Goal: Find contact information: Obtain details needed to contact an individual or organization

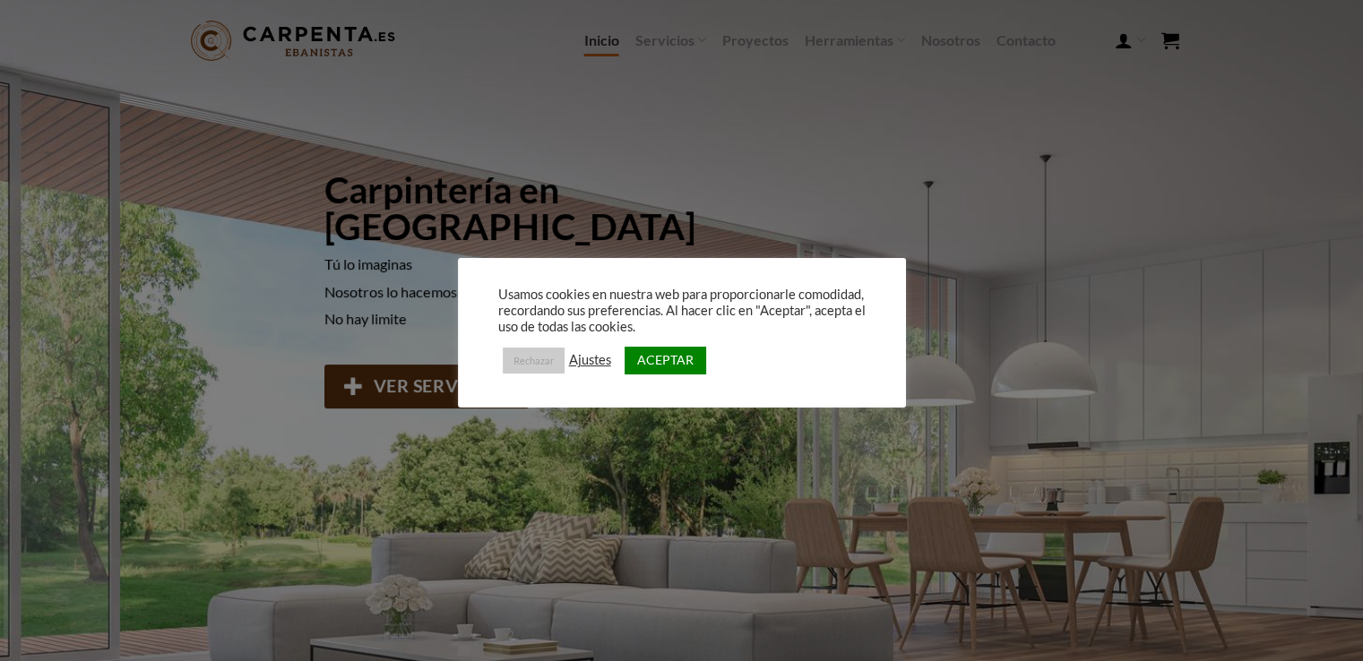
click at [512, 366] on link "Rechazar" at bounding box center [534, 361] width 62 height 26
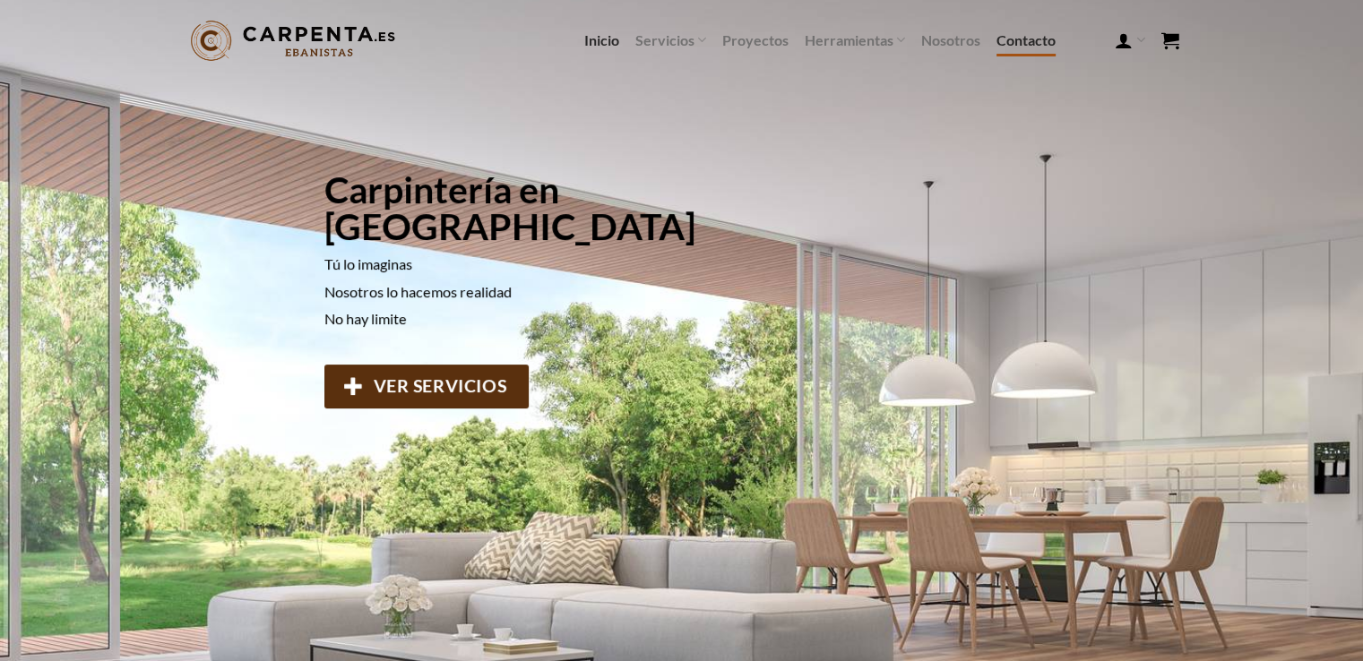
click at [1011, 46] on link "Contacto" at bounding box center [1025, 40] width 59 height 32
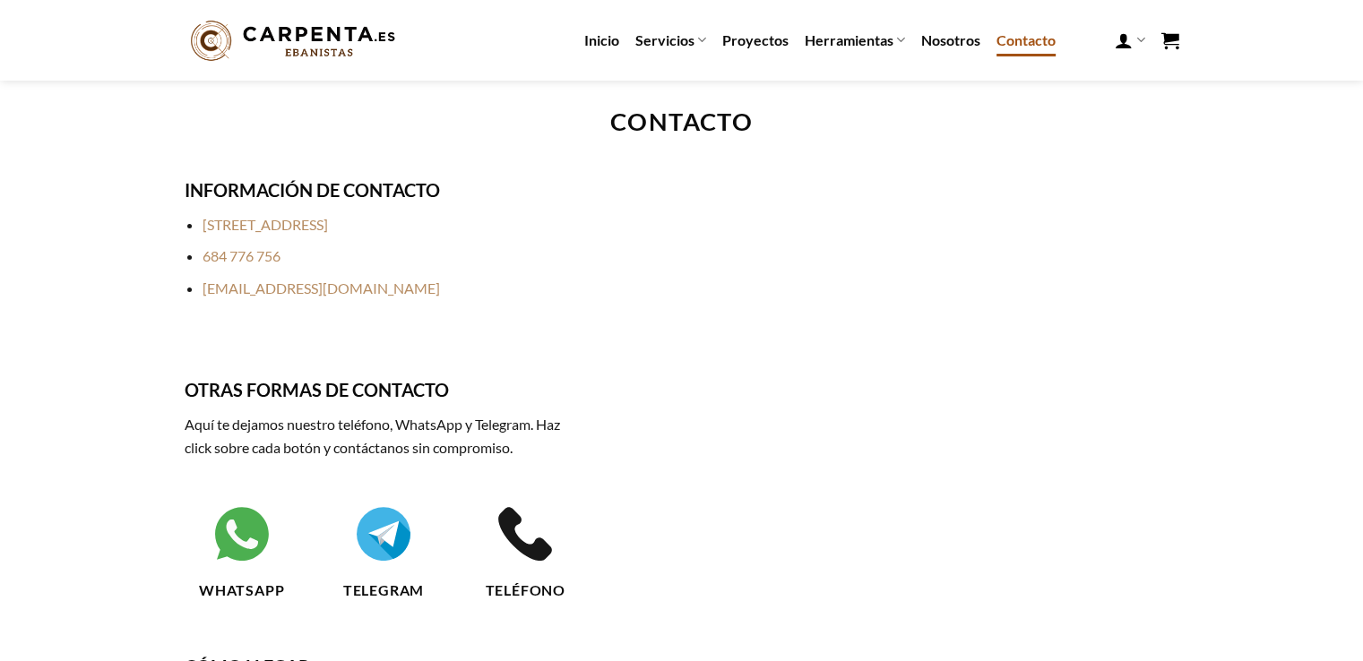
drag, startPoint x: 410, startPoint y: 225, endPoint x: 205, endPoint y: 215, distance: 205.4
click at [205, 215] on li "Rúa Monte Seixo, 4 32005 Ourense" at bounding box center [392, 224] width 380 height 23
copy link "Rúa Monte Seixo, 4 32005 Ourense"
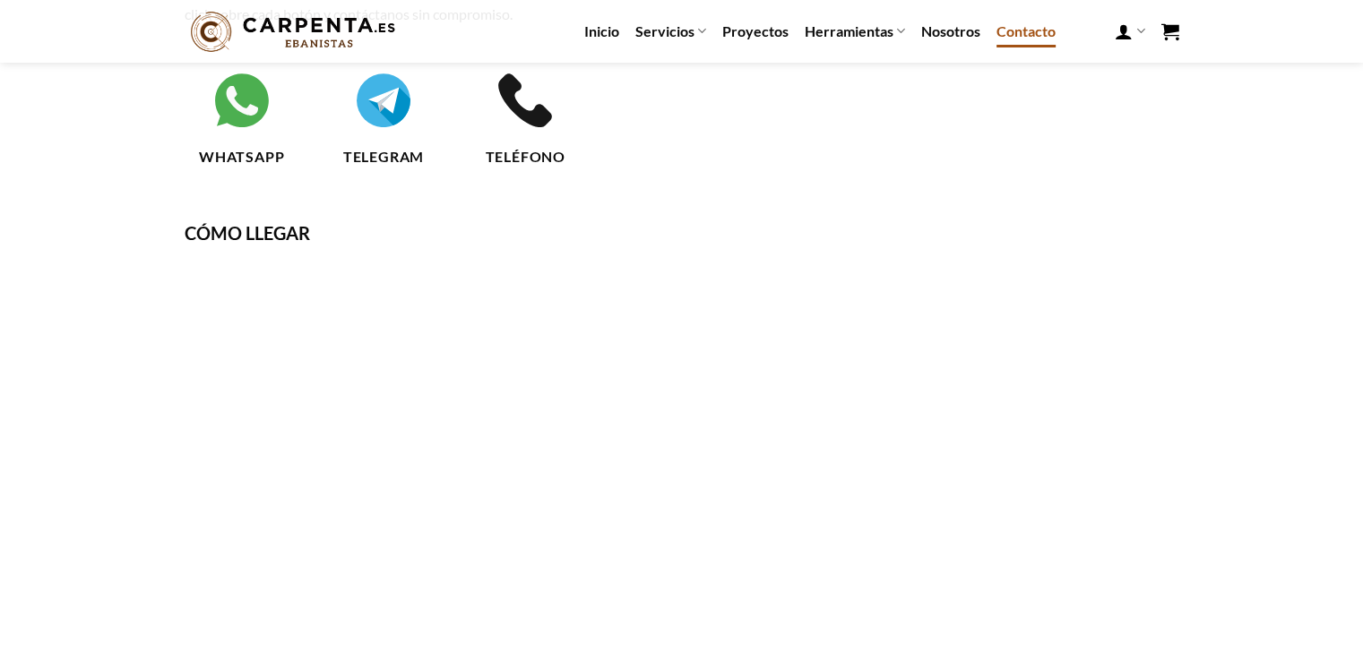
scroll to position [538, 0]
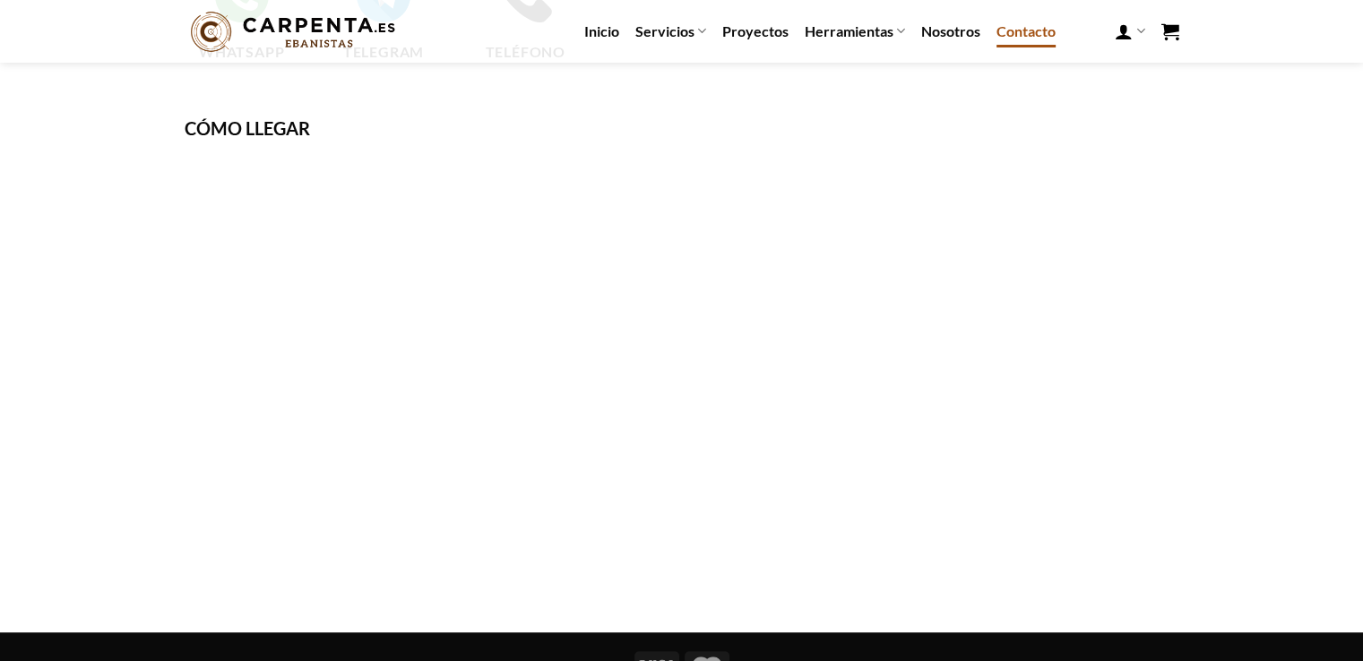
click at [323, 27] on img at bounding box center [293, 31] width 217 height 49
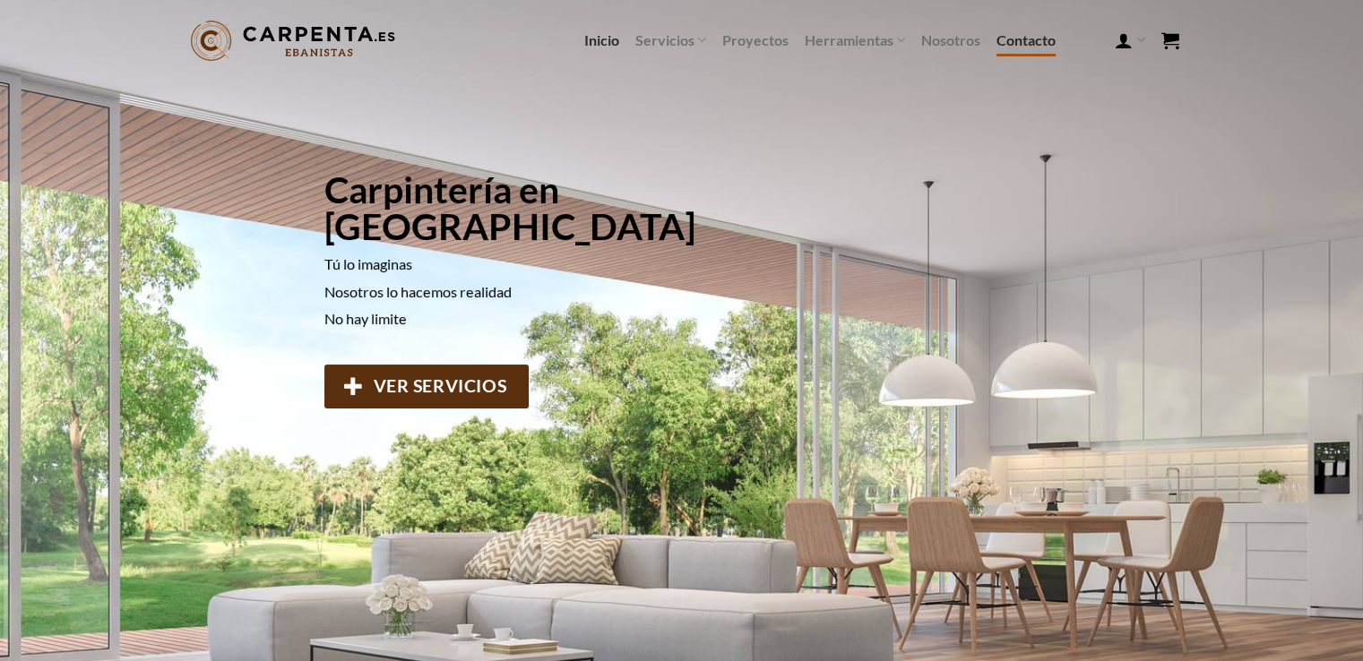
click at [1038, 43] on link "Contacto" at bounding box center [1025, 40] width 59 height 32
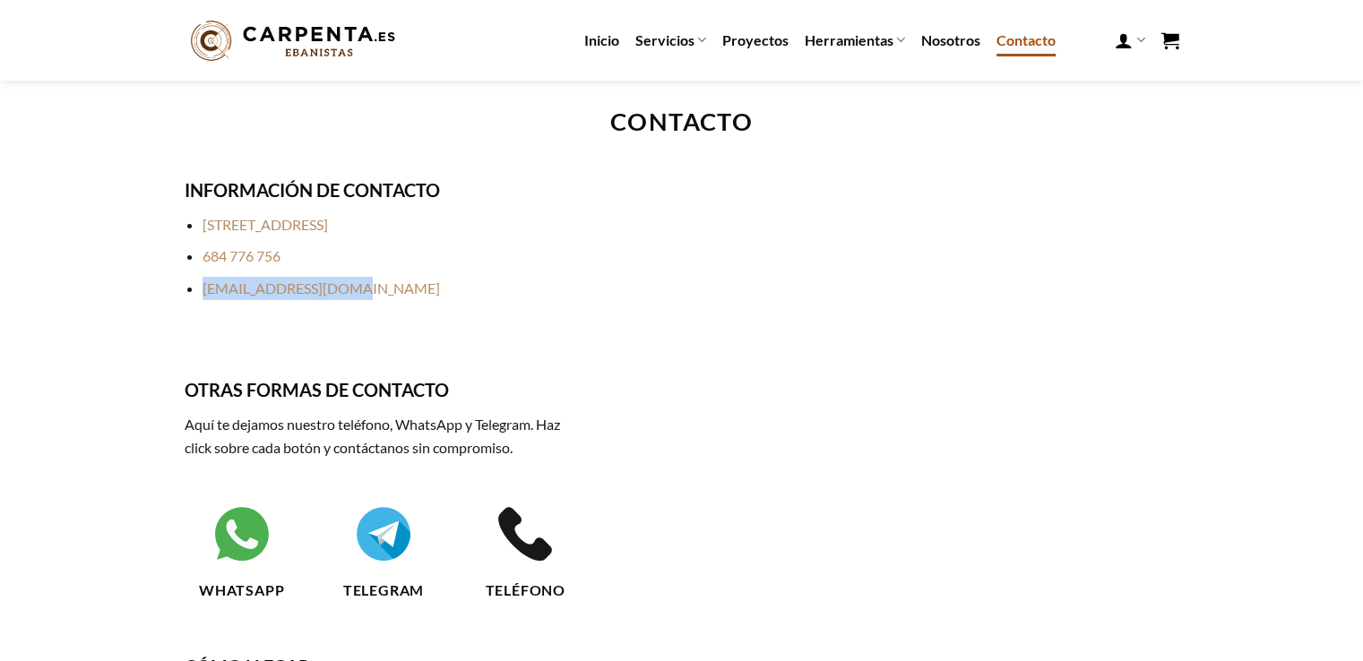
drag, startPoint x: 398, startPoint y: 290, endPoint x: 198, endPoint y: 294, distance: 199.8
click at [198, 294] on ul "[STREET_ADDRESS] [PHONE_NUMBER] [EMAIL_ADDRESS][DOMAIN_NAME]" at bounding box center [384, 256] width 399 height 86
copy link "[EMAIL_ADDRESS][DOMAIN_NAME]"
click at [452, 261] on li "684 776 756" at bounding box center [392, 256] width 380 height 23
drag, startPoint x: 310, startPoint y: 259, endPoint x: 204, endPoint y: 259, distance: 105.7
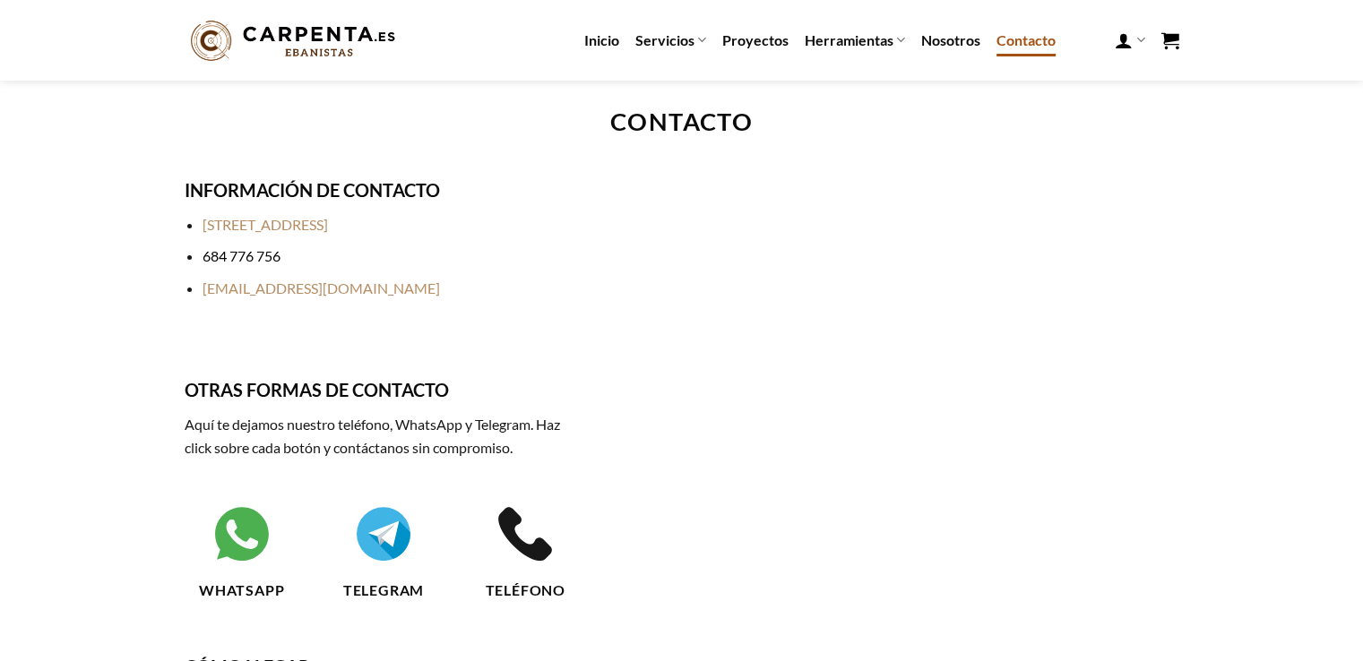
click at [204, 259] on li "684 776 756" at bounding box center [392, 256] width 380 height 23
copy link "684 776 756"
click at [739, 364] on div at bounding box center [895, 414] width 596 height 477
click at [322, 44] on img at bounding box center [293, 40] width 217 height 49
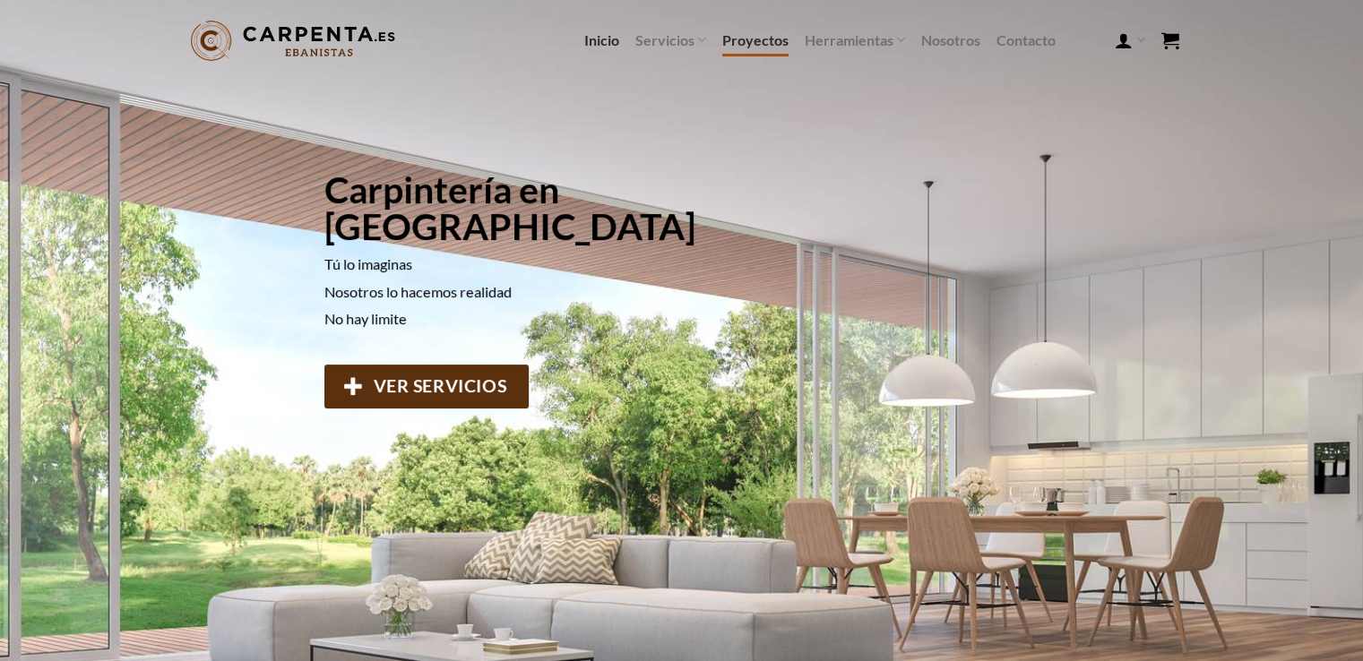
click at [746, 48] on link "Proyectos" at bounding box center [755, 40] width 66 height 32
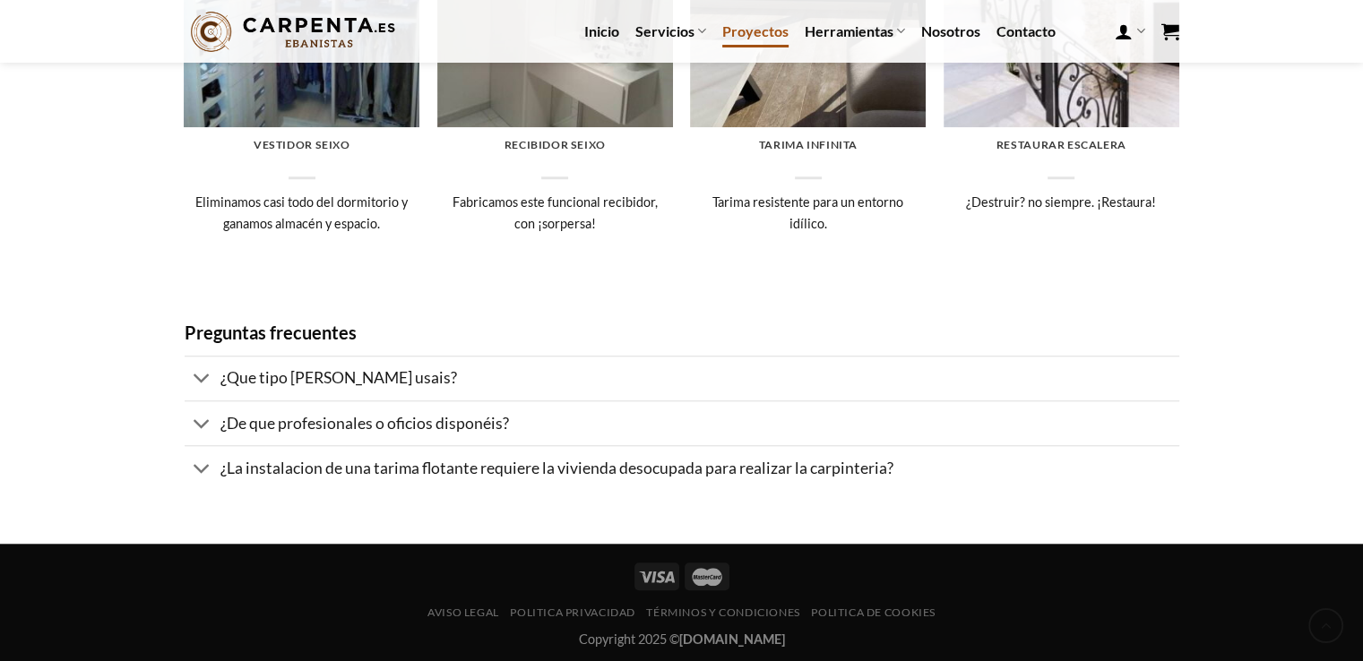
scroll to position [1465, 0]
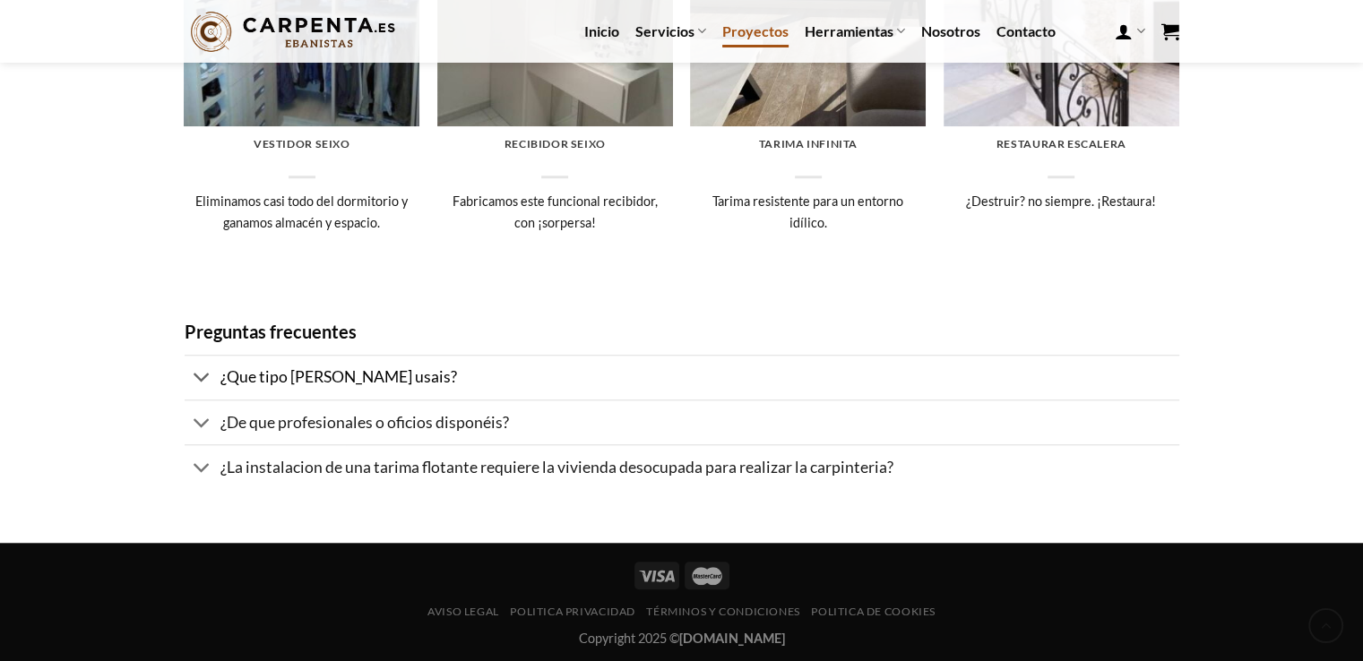
click at [266, 383] on span "¿Que tipo de madera usais?" at bounding box center [338, 376] width 237 height 19
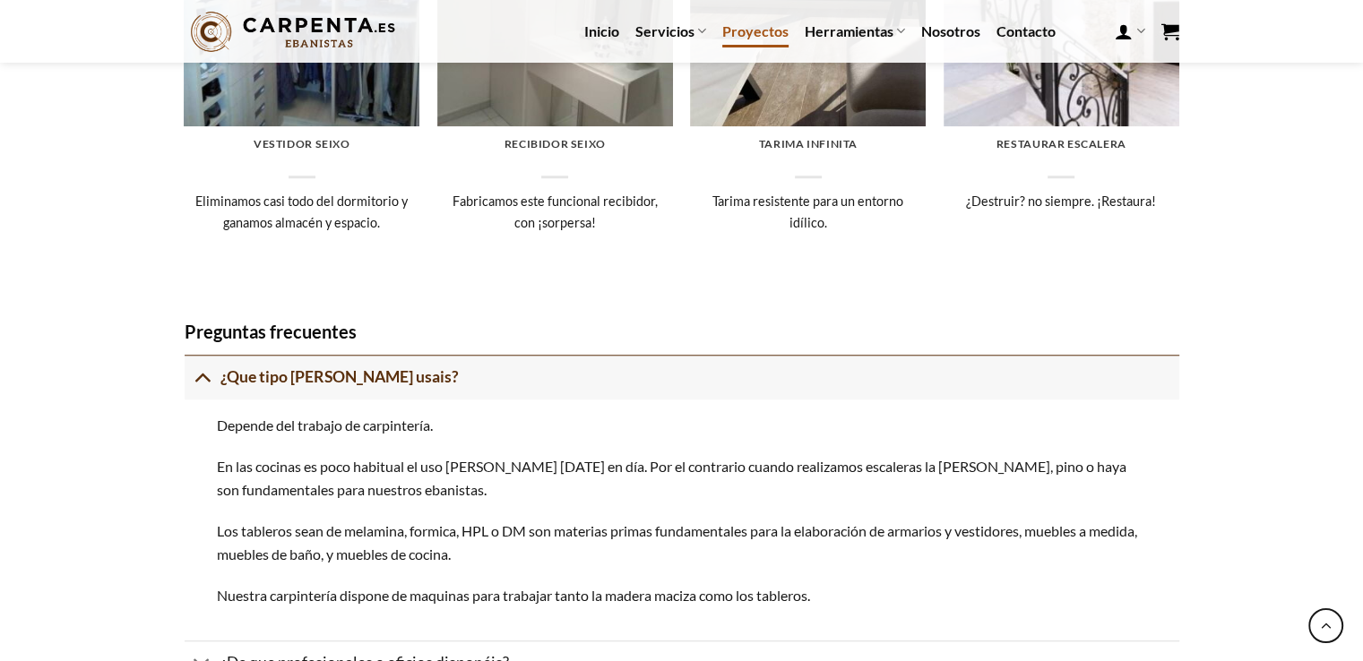
click at [209, 369] on icon at bounding box center [202, 377] width 19 height 33
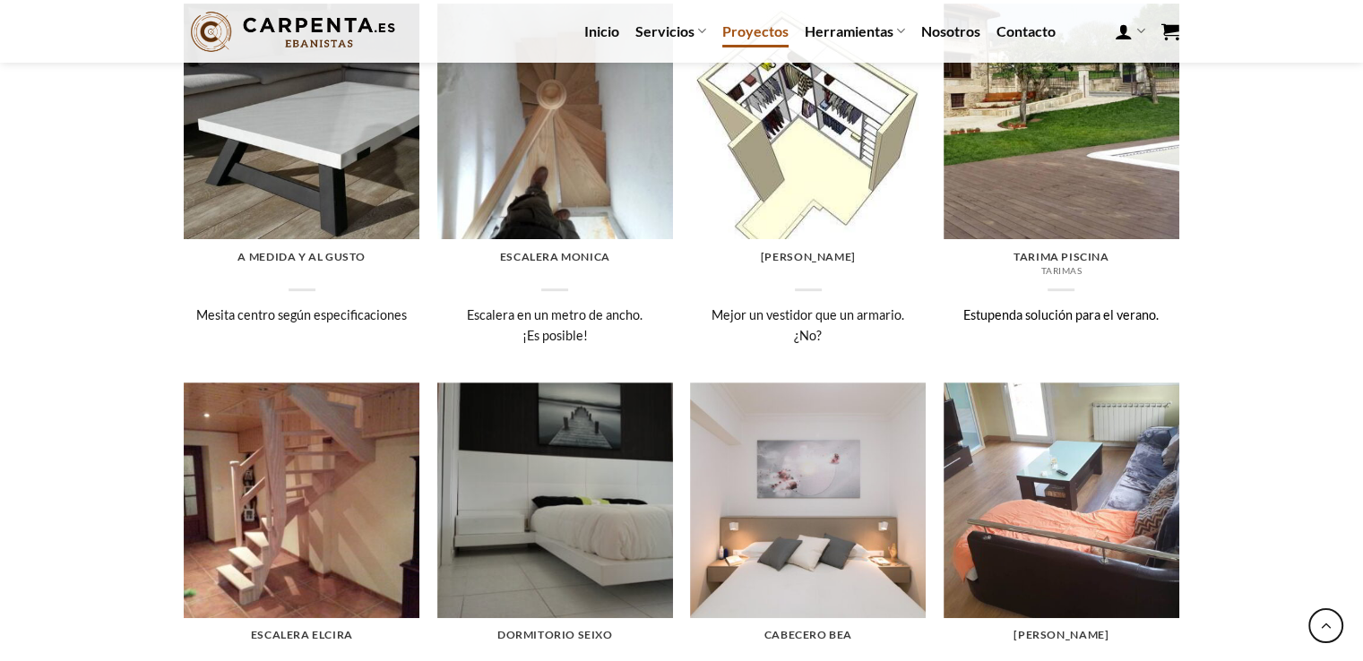
scroll to position [569, 0]
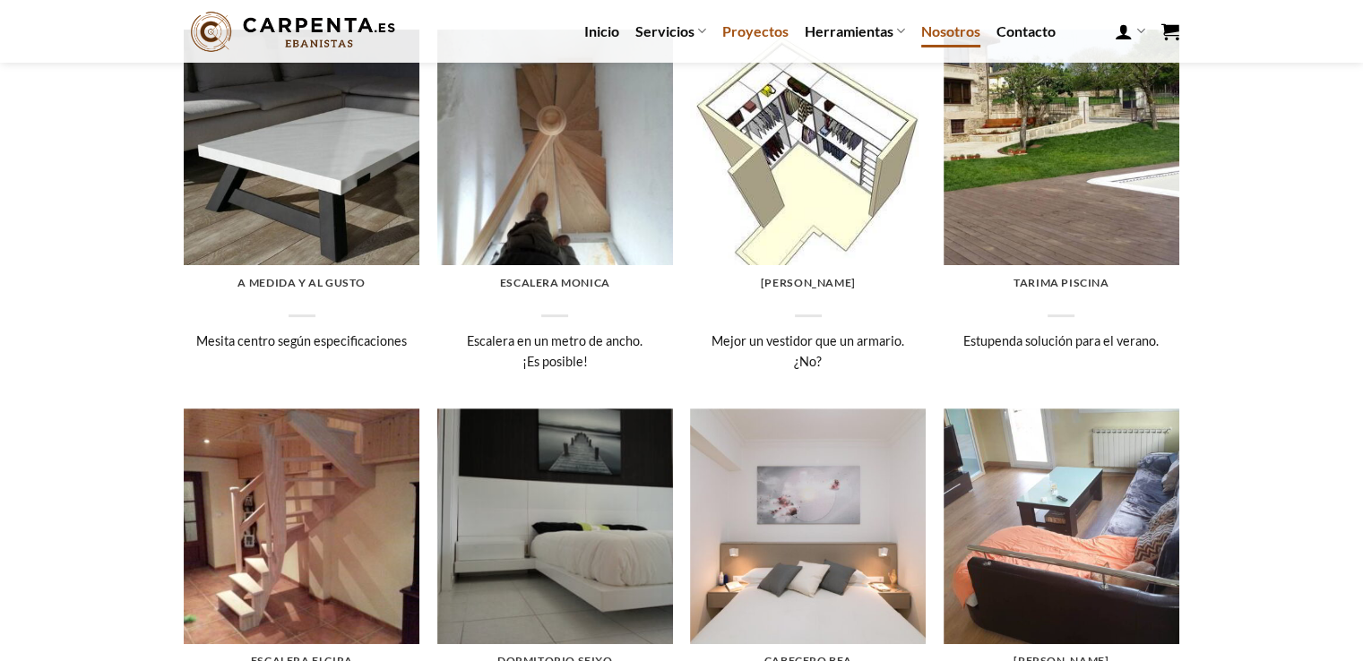
click at [928, 34] on link "Nosotros" at bounding box center [950, 31] width 59 height 32
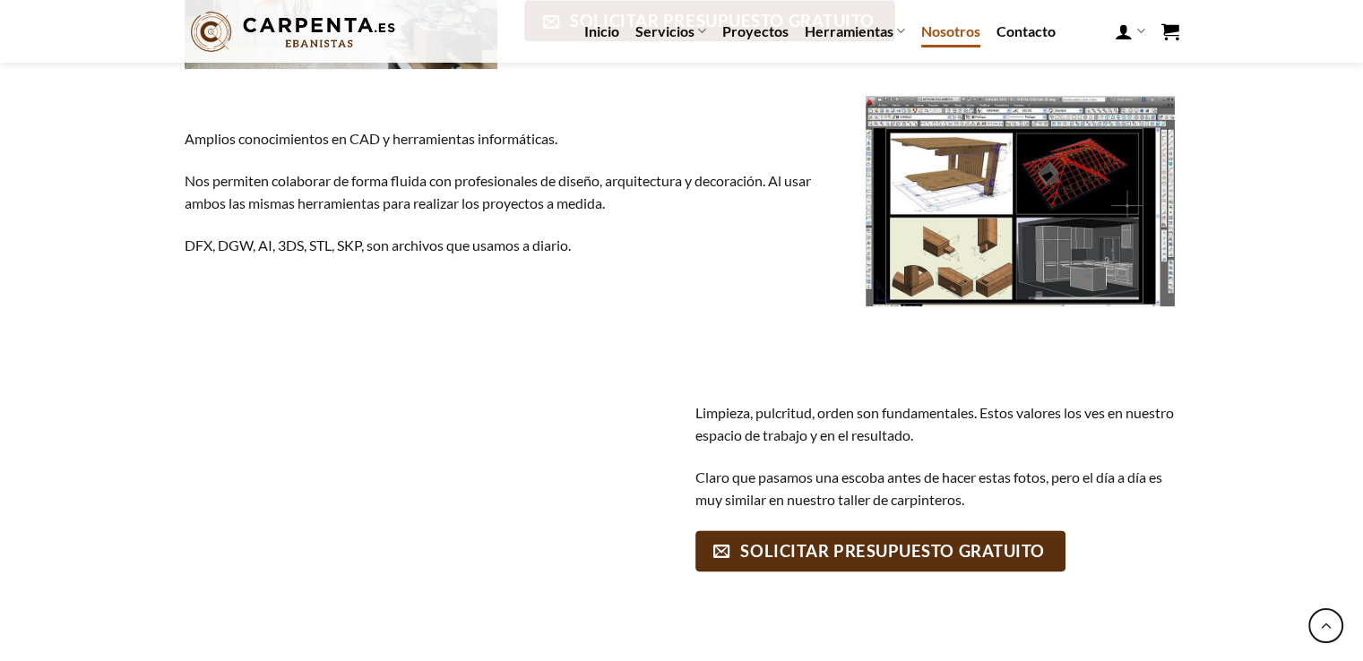
scroll to position [2262, 0]
